Goal: Information Seeking & Learning: Learn about a topic

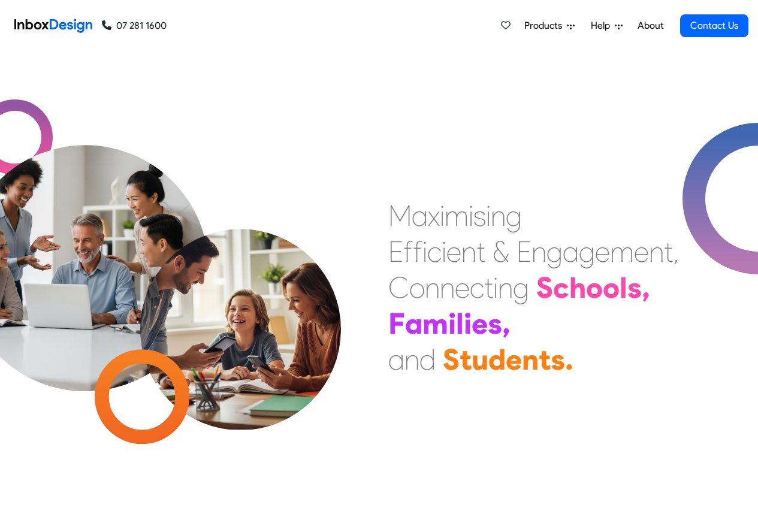
click at [651, 27] on link "About" at bounding box center [650, 26] width 33 height 24
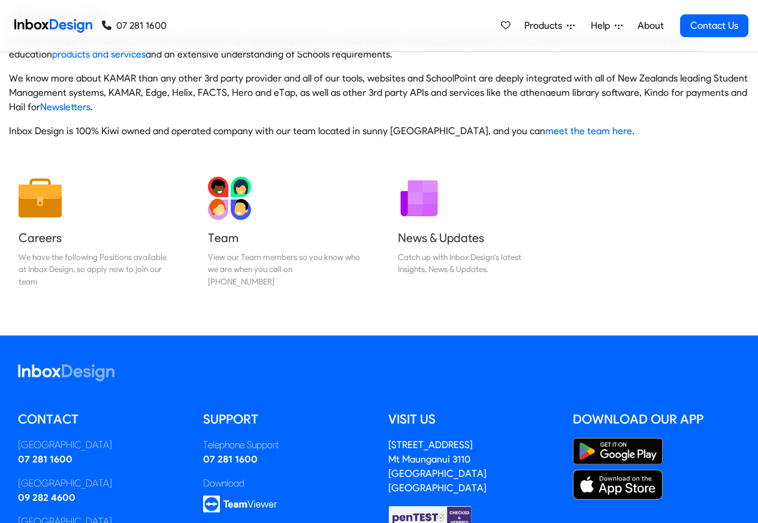
scroll to position [199, 0]
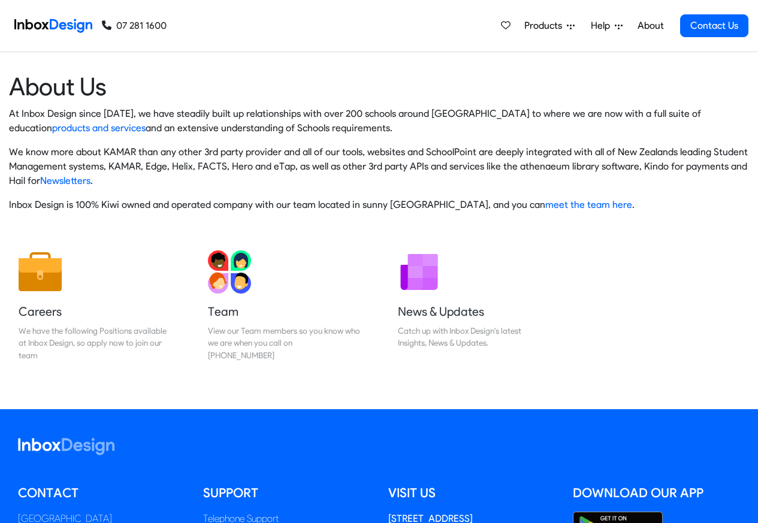
scroll to position [199, 0]
